Goal: Navigation & Orientation: Find specific page/section

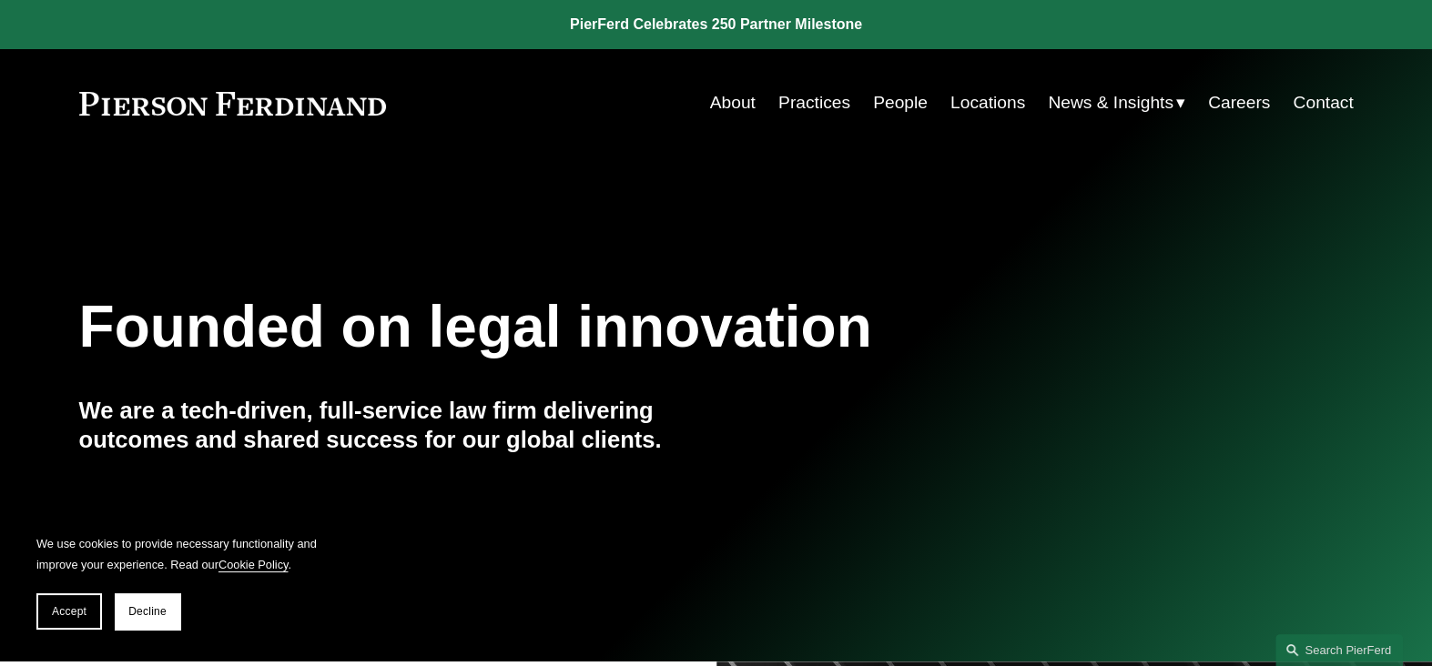
click at [888, 107] on link "People" at bounding box center [900, 103] width 55 height 35
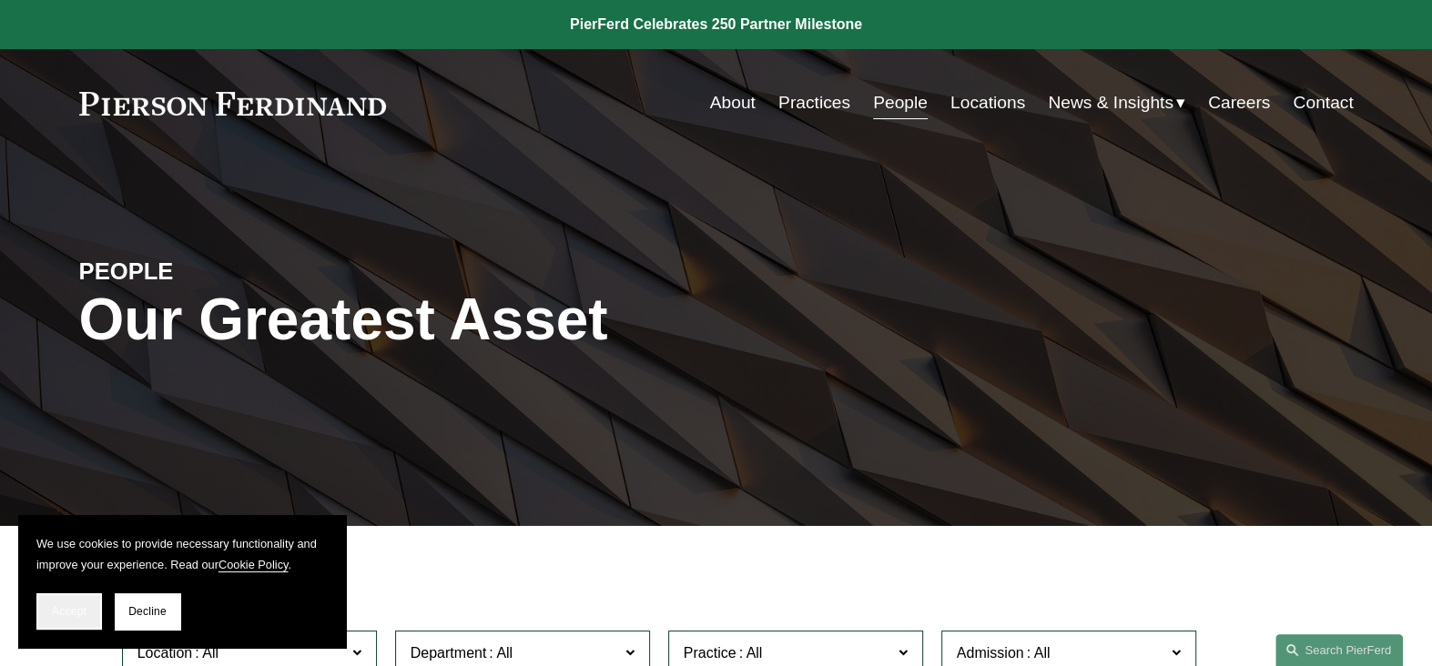
click at [77, 613] on span "Accept" at bounding box center [69, 611] width 35 height 13
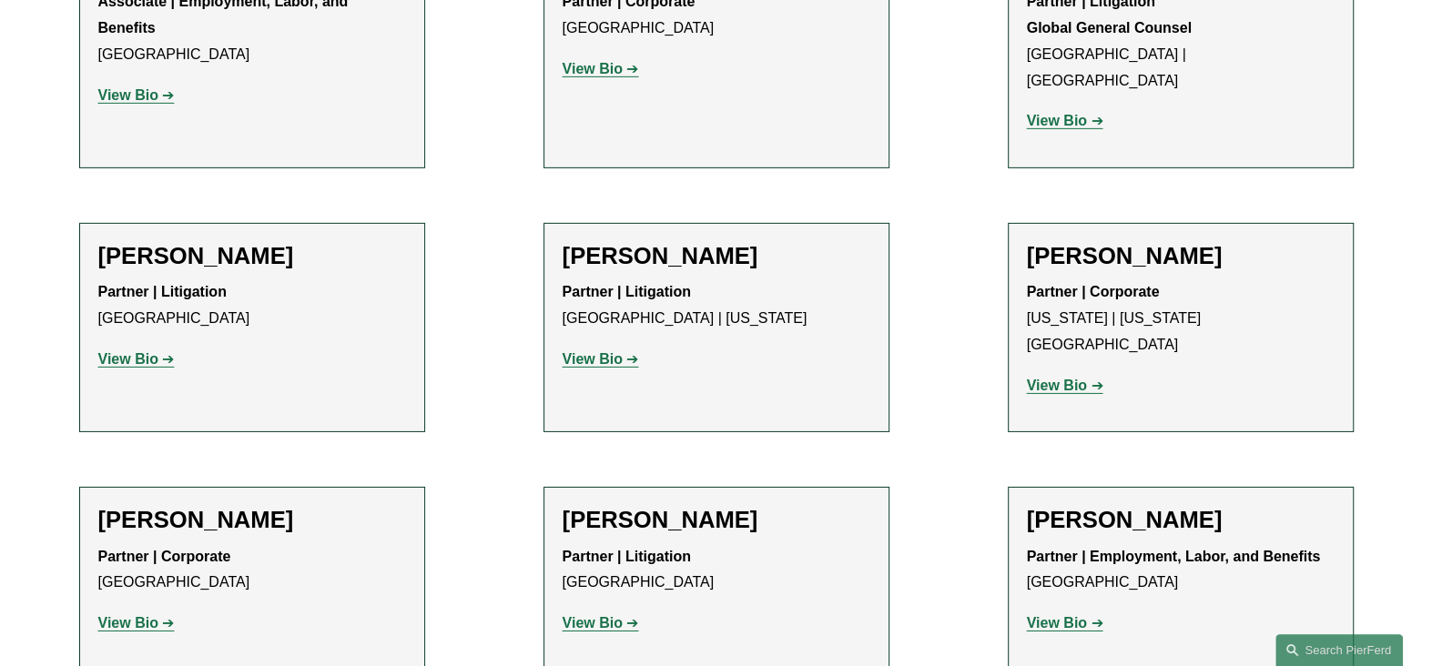
scroll to position [9577, 0]
